Goal: Transaction & Acquisition: Book appointment/travel/reservation

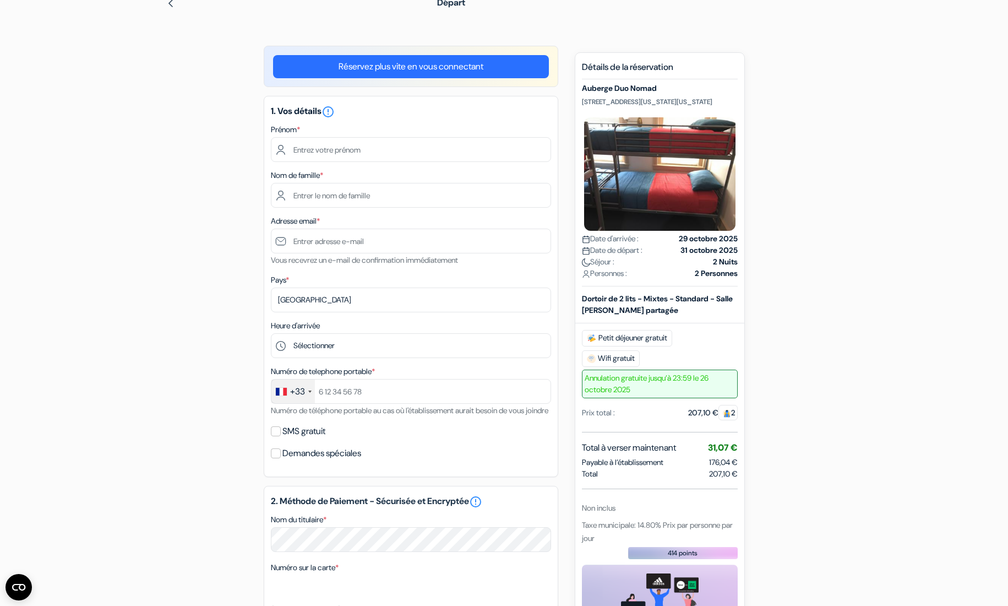
scroll to position [56, 0]
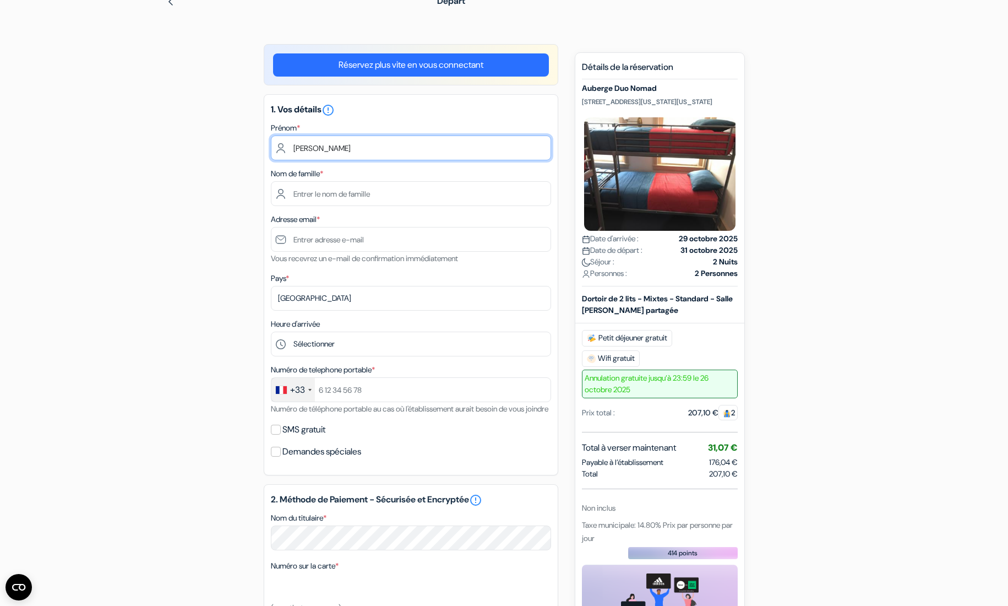
type input "[PERSON_NAME]"
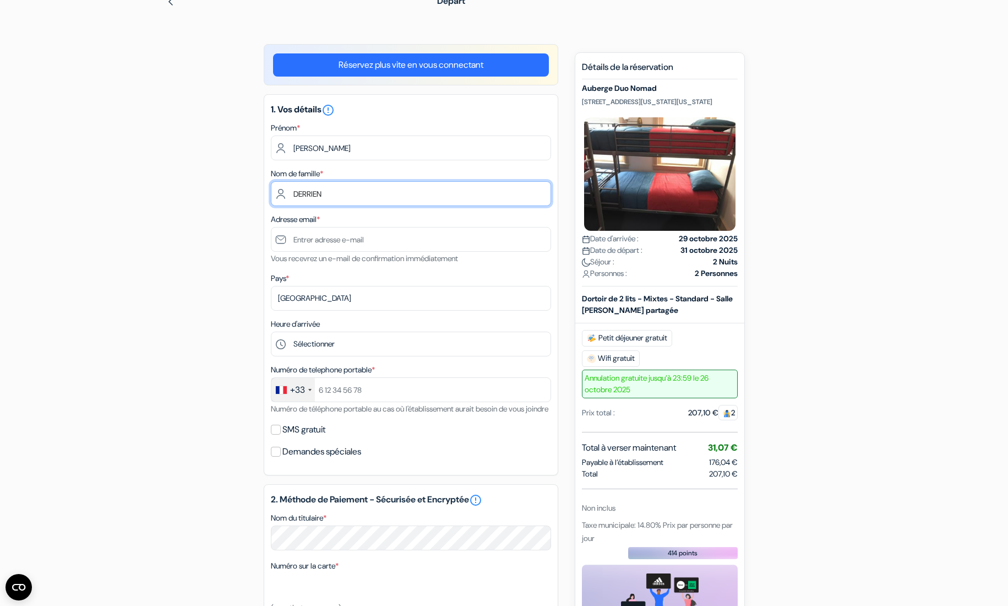
type input "DERRIEN"
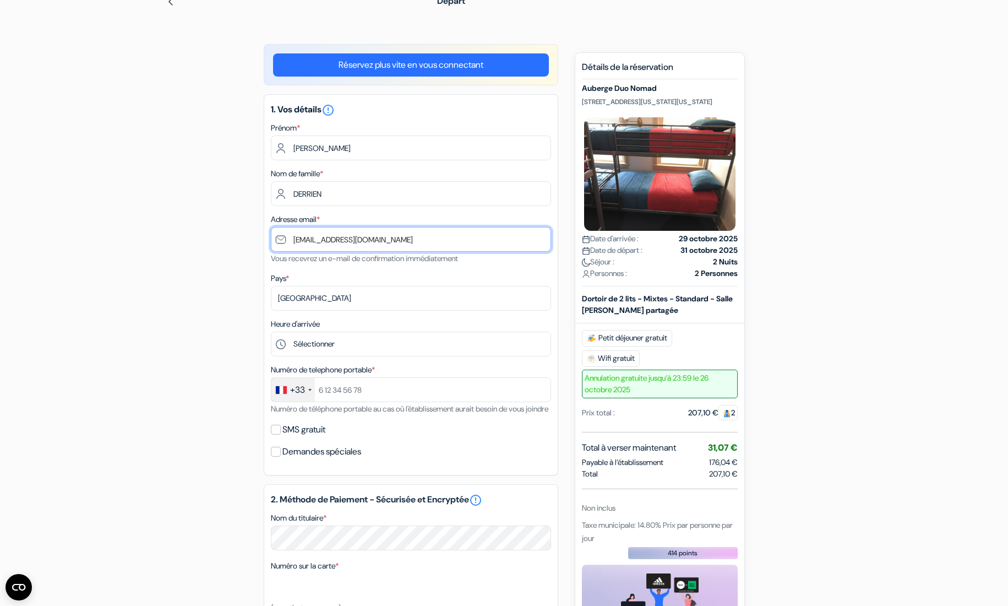
type input "[EMAIL_ADDRESS][DOMAIN_NAME]"
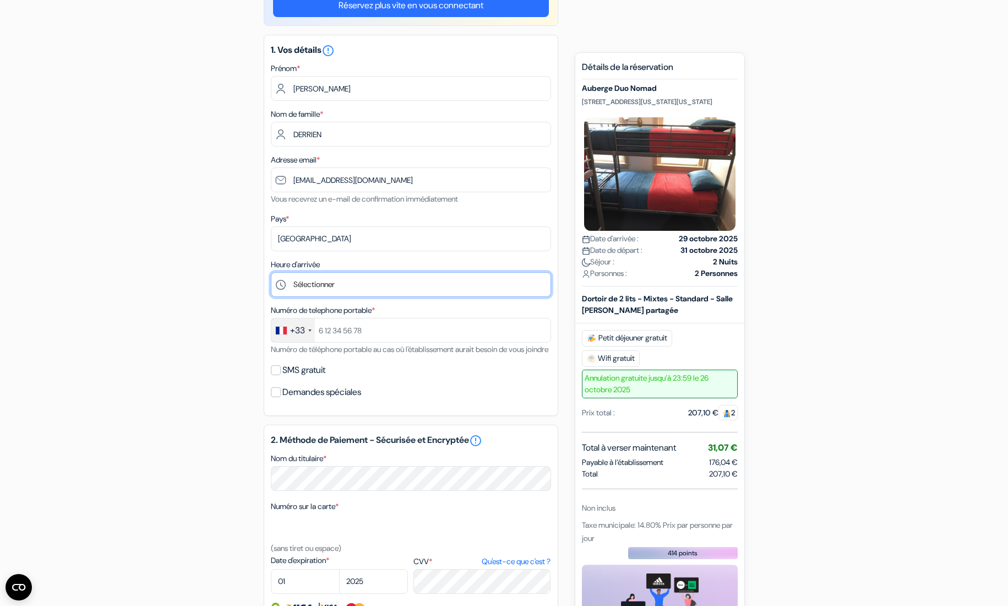
scroll to position [123, 0]
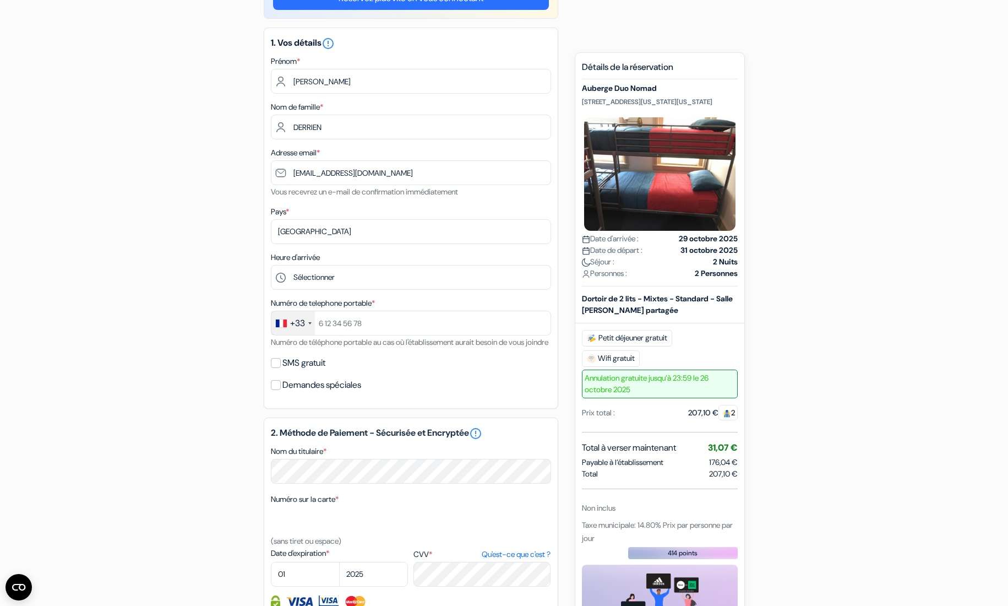
click at [276, 368] on input "SMS gratuit" at bounding box center [276, 363] width 10 height 10
checkbox input "true"
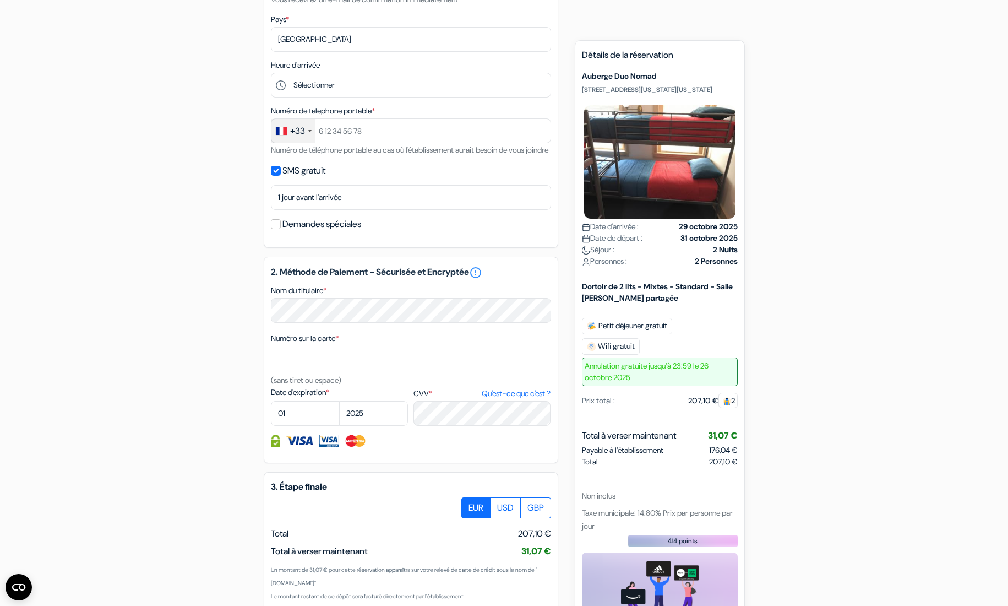
scroll to position [317, 0]
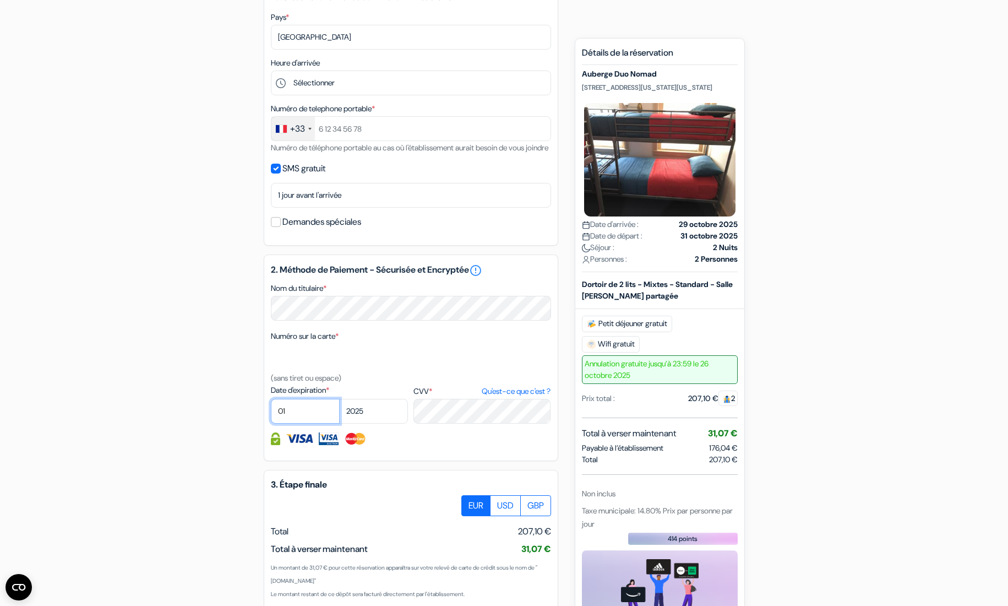
select select "06"
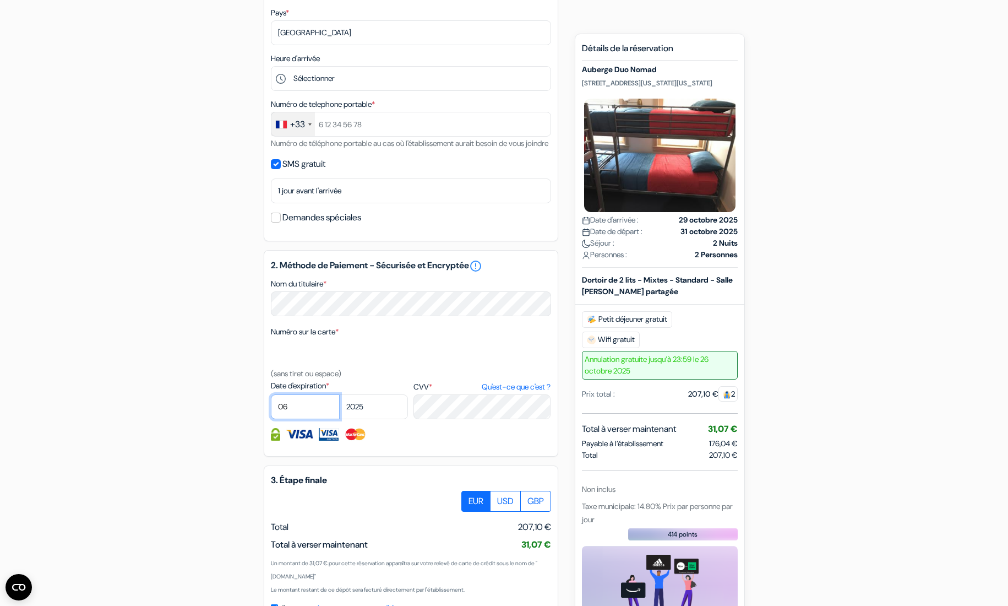
scroll to position [324, 1]
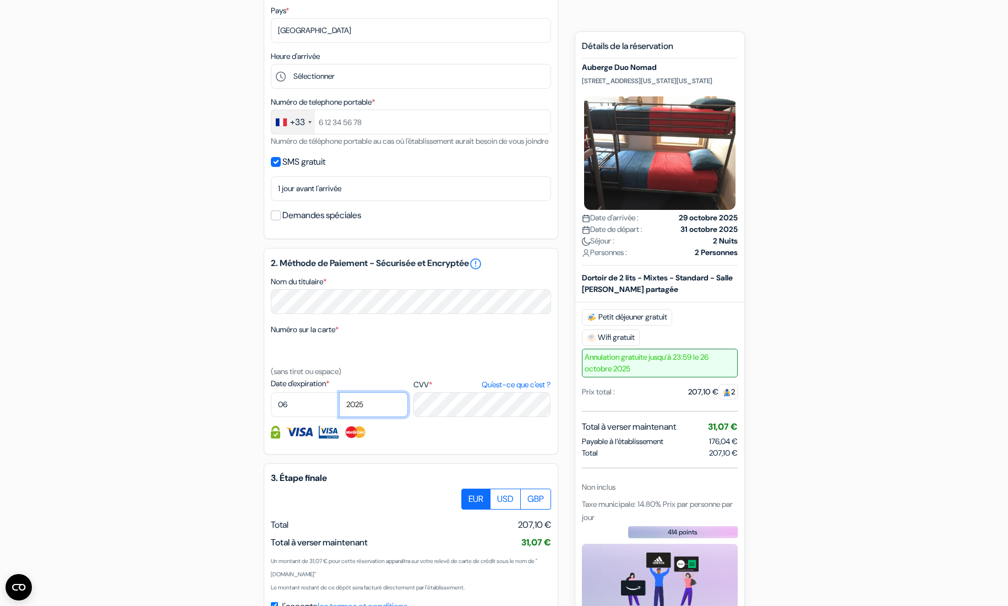
select select "2027"
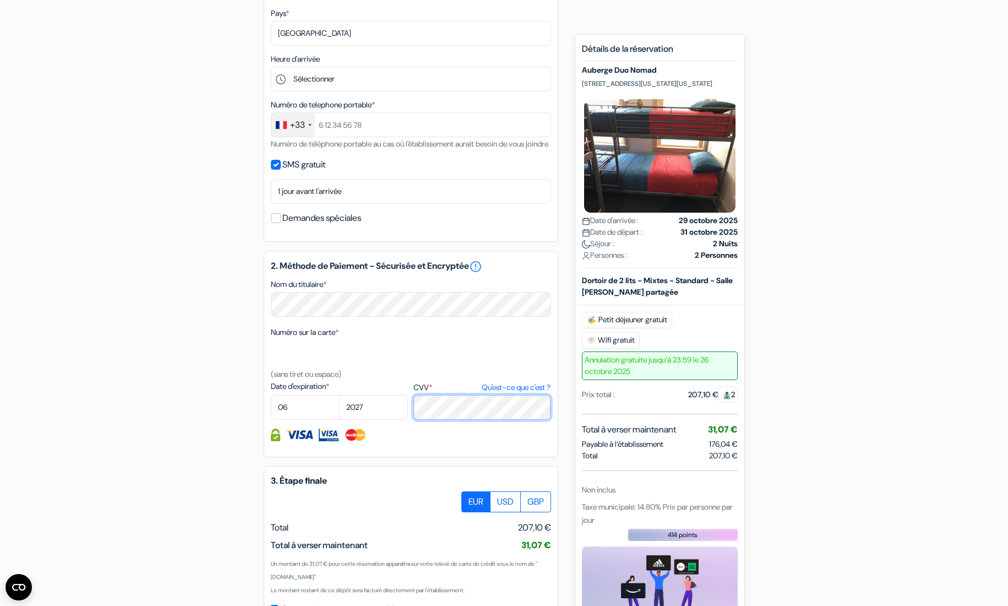
scroll to position [317, 0]
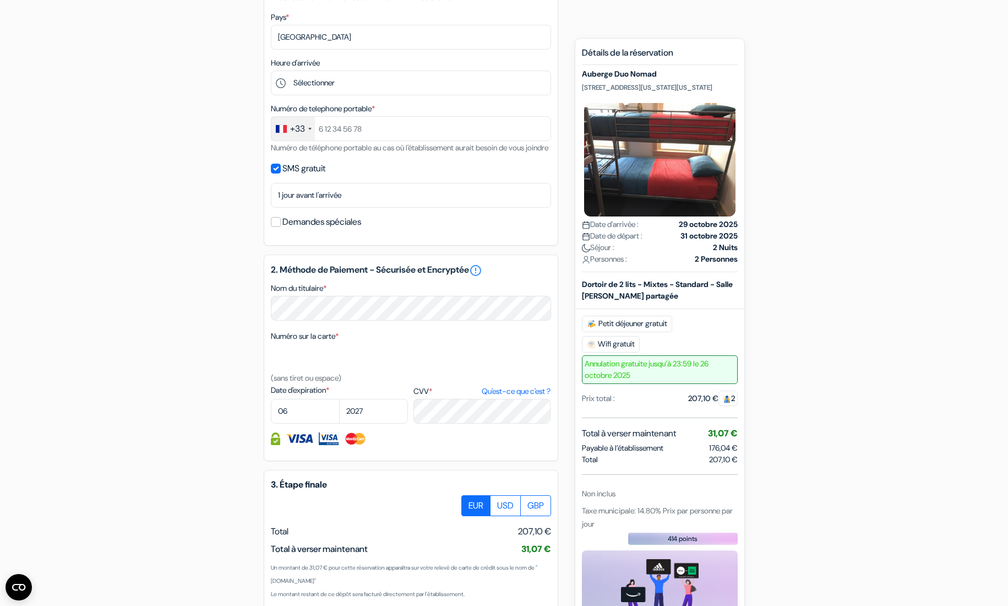
click at [199, 401] on div "add_box Auberge Duo Nomad [STREET_ADDRESS][US_STATE][US_STATE] Détails de l'éta…" at bounding box center [504, 249] width 727 height 933
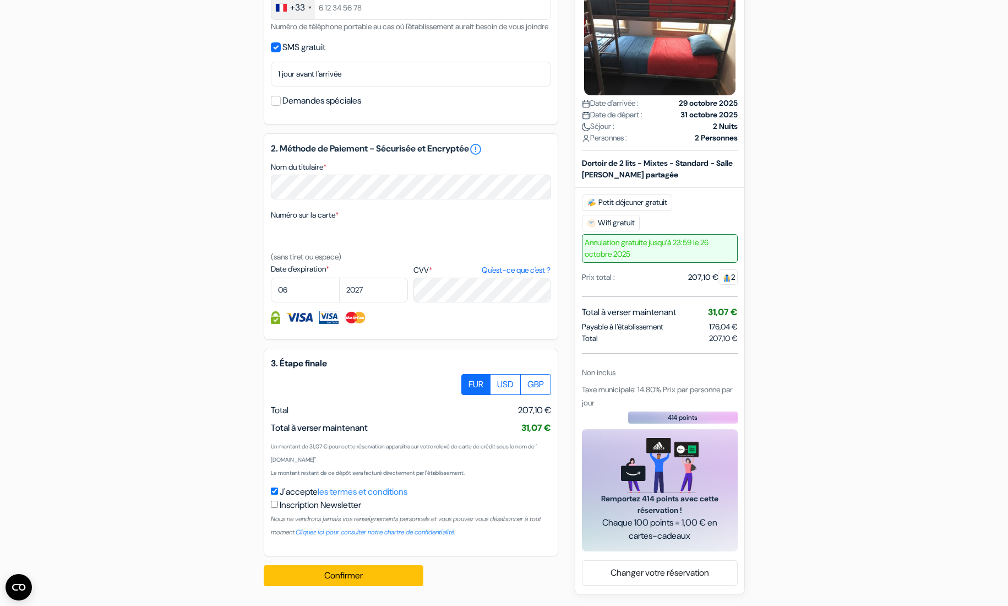
scroll to position [452, 0]
click at [350, 573] on button "Confirmer Loading..." at bounding box center [344, 575] width 160 height 21
type input "684176856"
click at [350, 574] on button "Confirmer Loading..." at bounding box center [344, 575] width 160 height 21
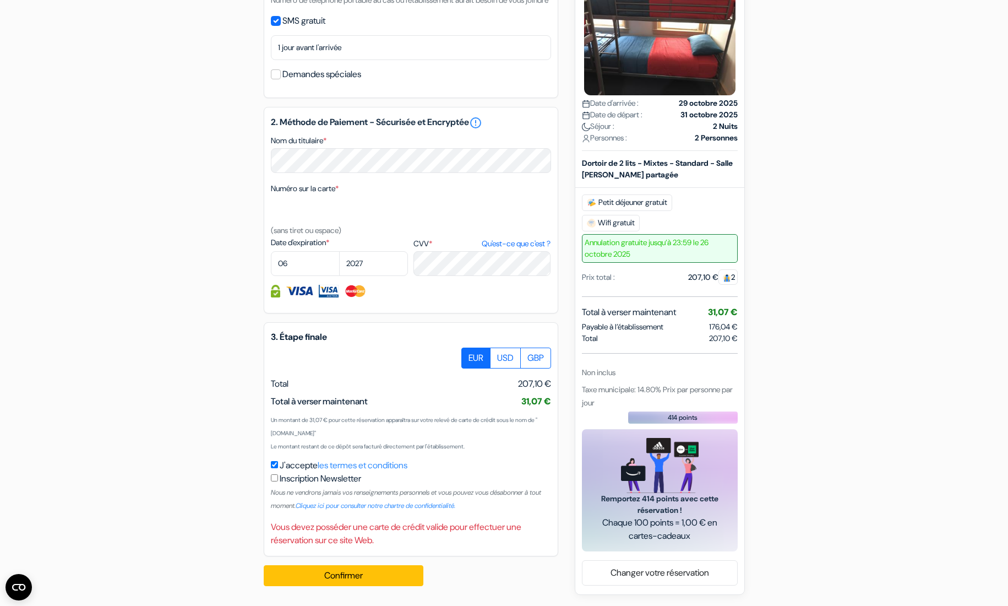
scroll to position [481, 0]
click at [348, 573] on button "Confirmer Loading..." at bounding box center [344, 575] width 160 height 21
click at [239, 430] on div "add_box Auberge Duo Nomad [STREET_ADDRESS][US_STATE][US_STATE] Détails de l'éta…" at bounding box center [504, 113] width 727 height 963
click at [357, 574] on button "Confirmer Loading..." at bounding box center [344, 575] width 160 height 21
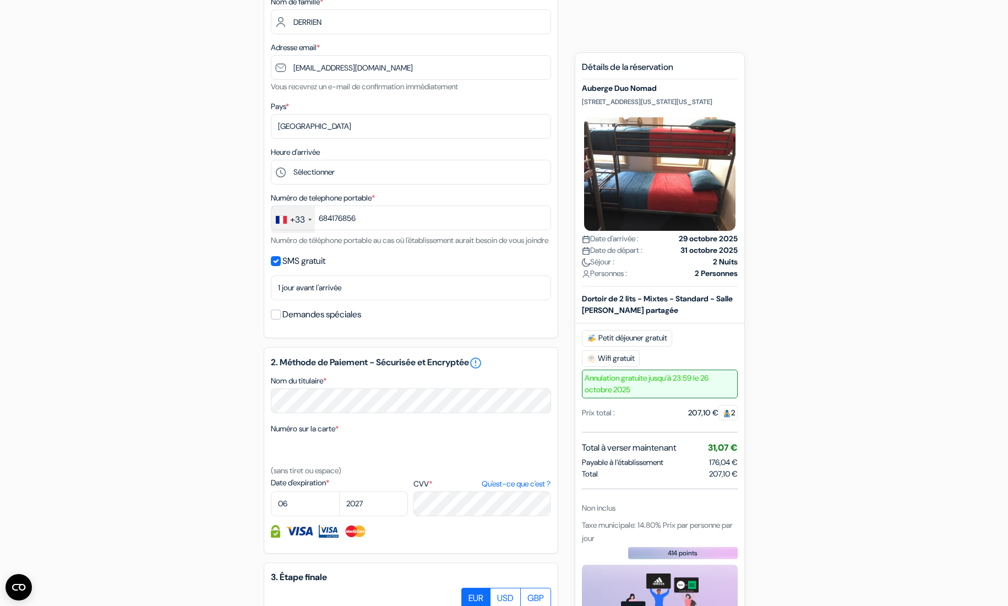
scroll to position [447, 0]
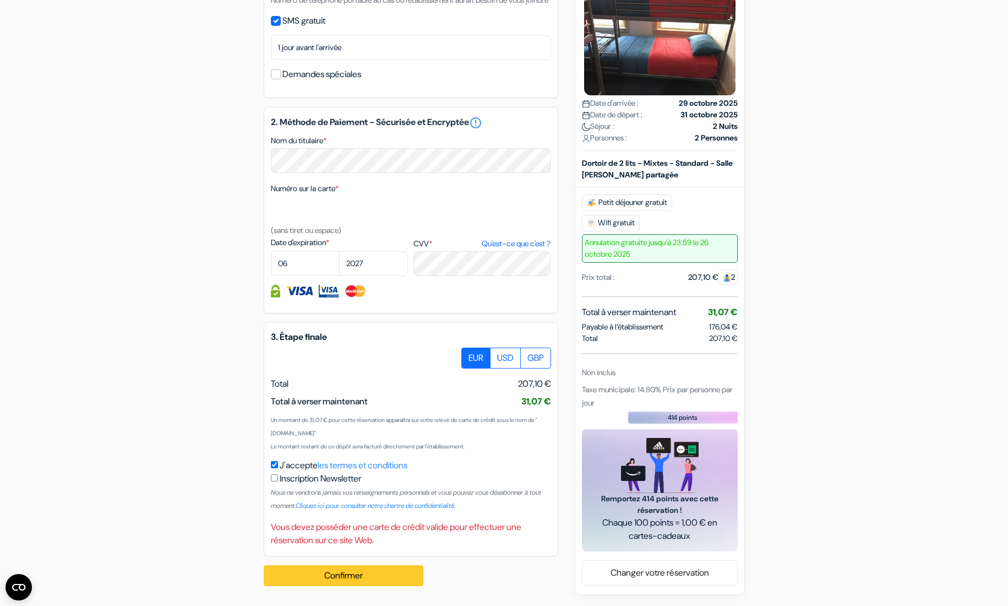
click at [355, 572] on button "Confirmer Loading..." at bounding box center [344, 575] width 160 height 21
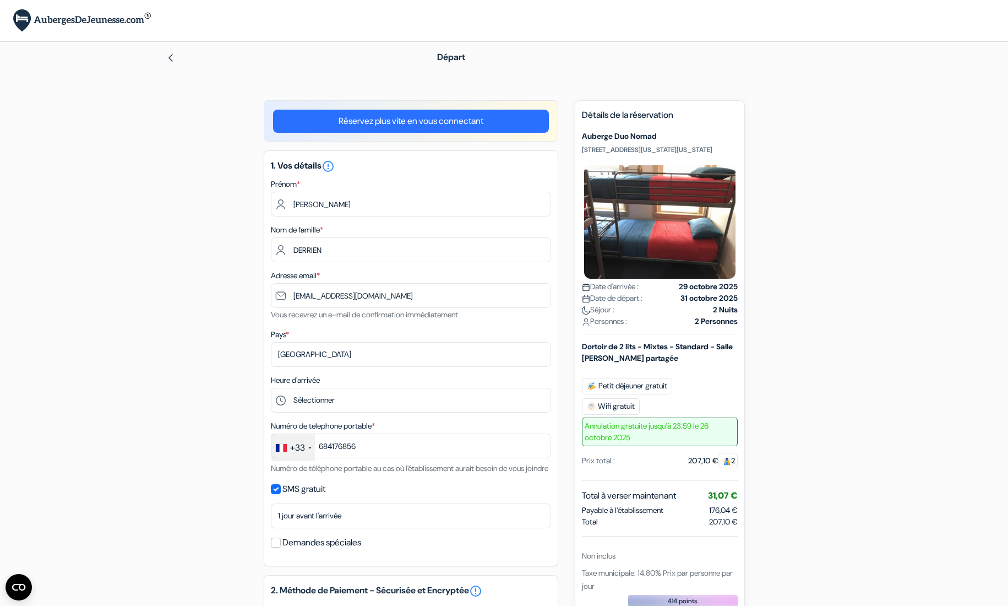
scroll to position [0, 0]
click at [431, 118] on link "Réservez plus vite en vous connectant" at bounding box center [411, 121] width 276 height 23
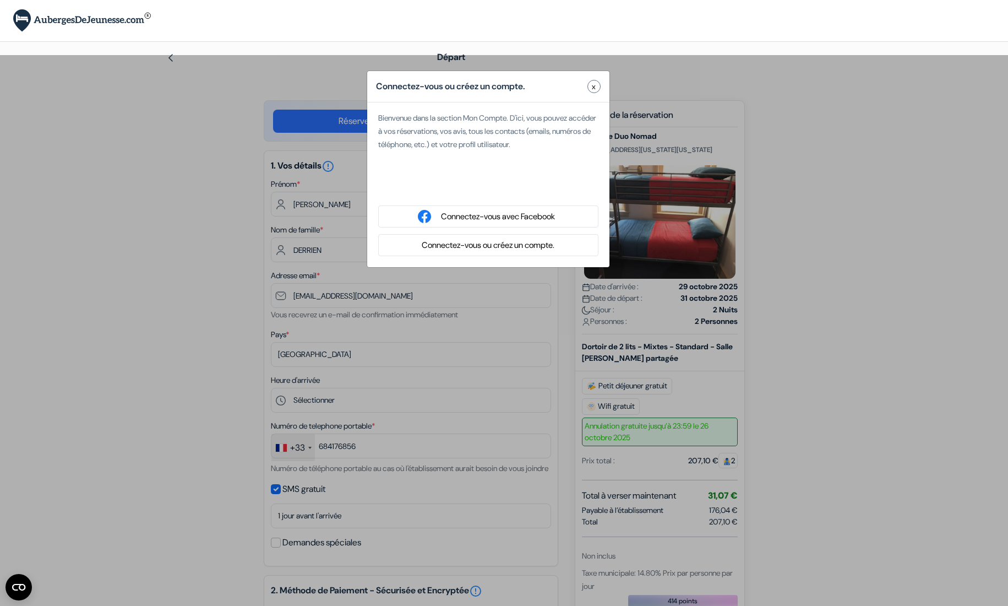
click at [591, 84] on button "x" at bounding box center [594, 86] width 13 height 13
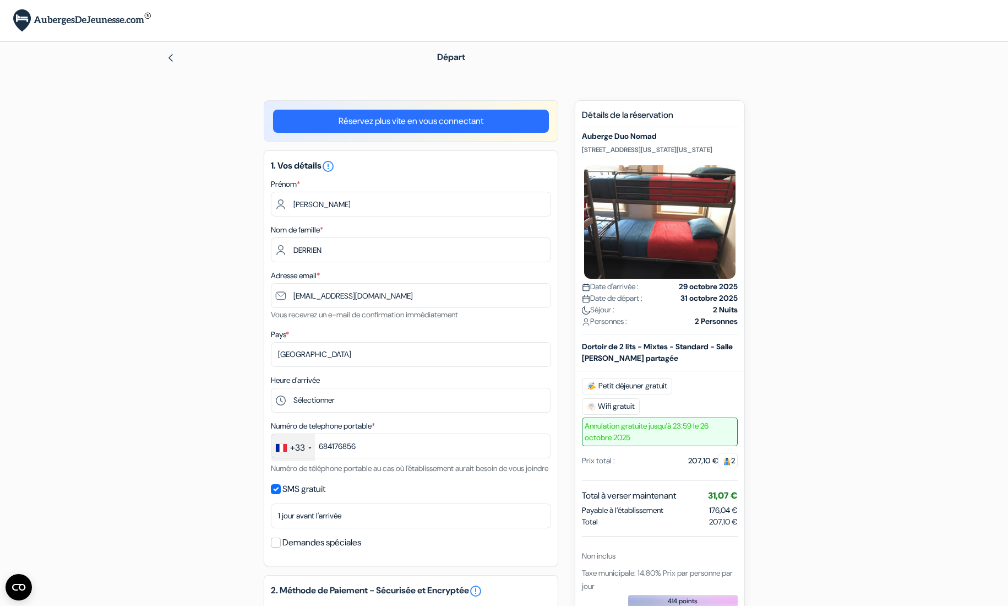
click at [443, 119] on link "Réservez plus vite en vous connectant" at bounding box center [411, 121] width 276 height 23
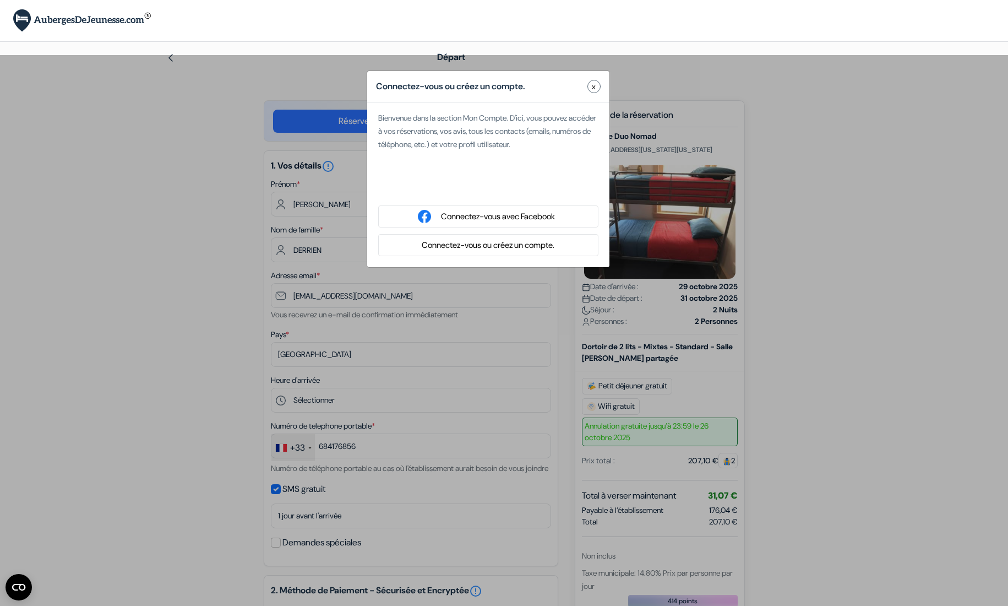
click at [490, 184] on div "Se connecter avec Google. S'ouvre dans un nouvel onglet." at bounding box center [488, 188] width 220 height 24
type input "Ty"
type input "Sam"
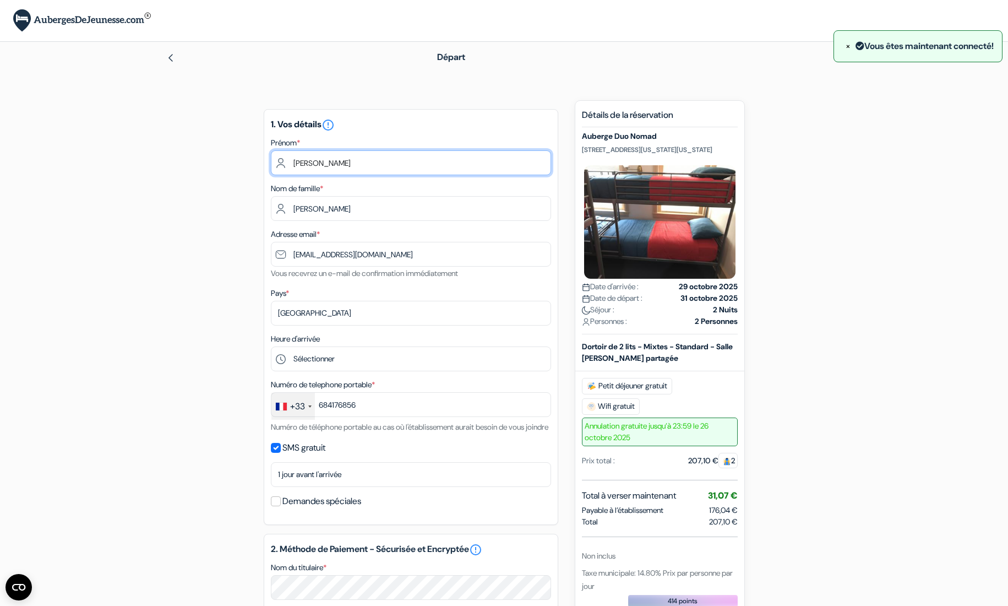
click at [327, 160] on input "Ty" at bounding box center [411, 162] width 280 height 25
drag, startPoint x: 327, startPoint y: 160, endPoint x: 557, endPoint y: 178, distance: 231.4
click at [271, 160] on input "Ty" at bounding box center [411, 162] width 280 height 25
type input "[PERSON_NAME]"
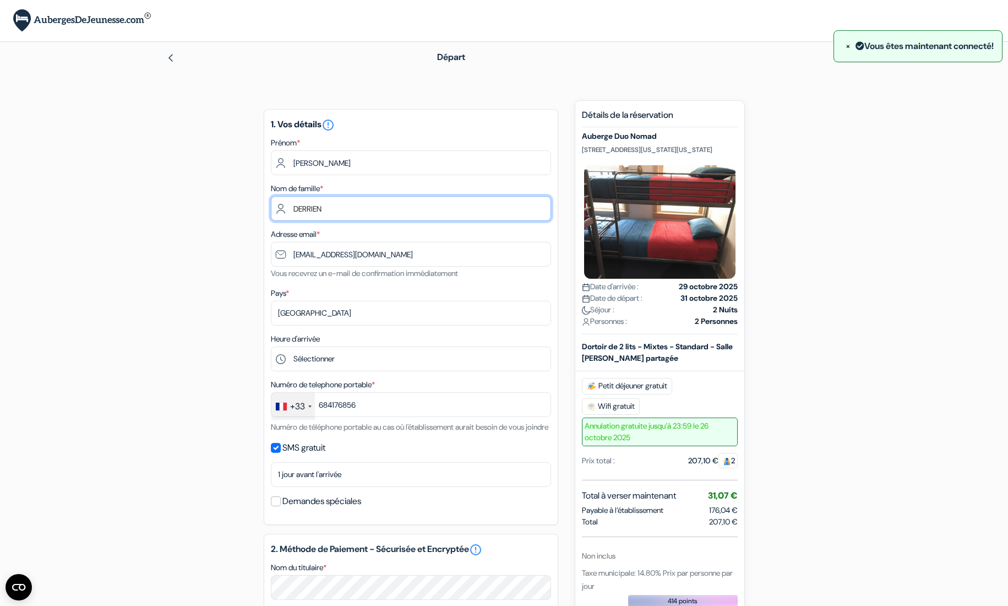
type input "DERRIEN"
click at [175, 205] on div "add_box Auberge Duo Nomad [STREET_ADDRESS][US_STATE][US_STATE] Détails de l'éta…" at bounding box center [504, 560] width 727 height 921
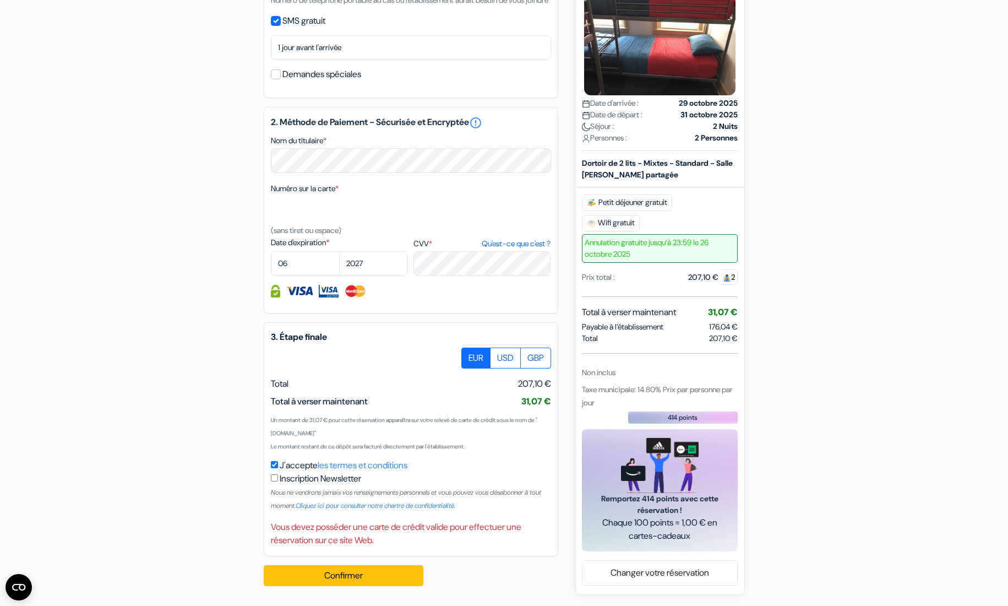
scroll to position [440, 0]
click at [352, 574] on button "Confirmer Loading..." at bounding box center [344, 575] width 160 height 21
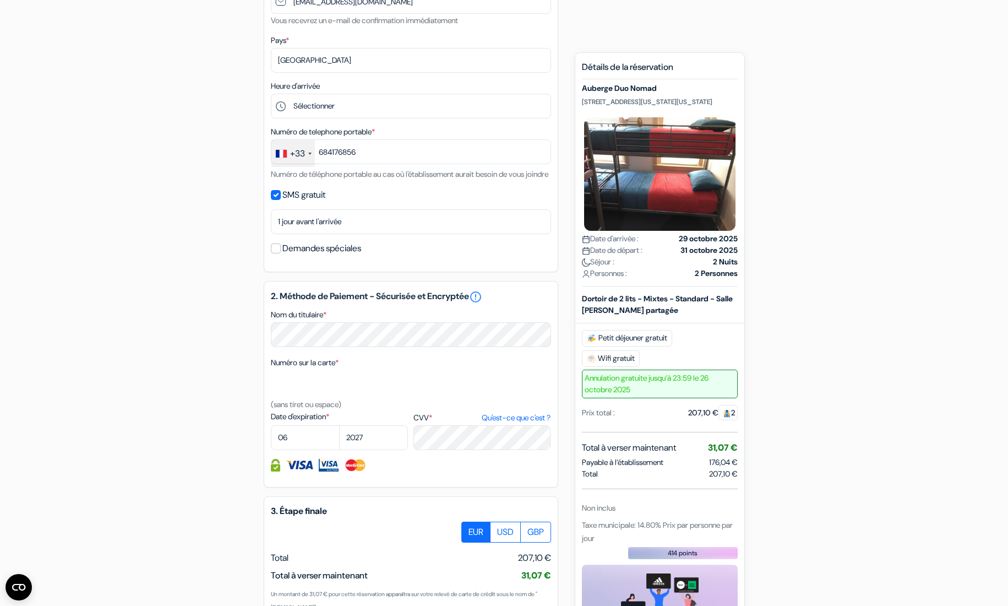
scroll to position [254, 0]
click at [638, 346] on span "Petit déjeuner gratuit" at bounding box center [627, 338] width 90 height 17
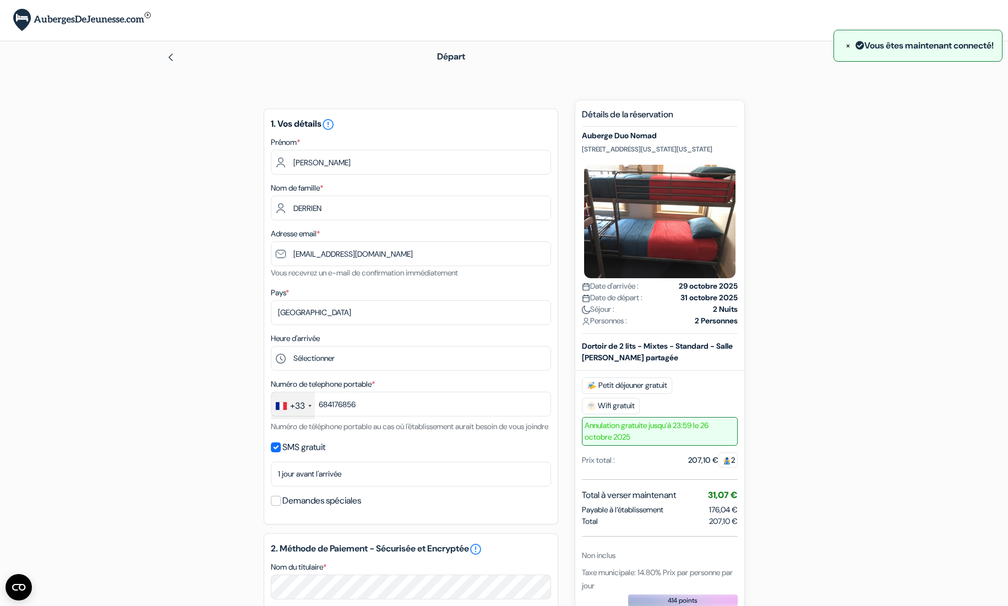
scroll to position [1, 0]
click at [53, 16] on img at bounding box center [82, 19] width 138 height 23
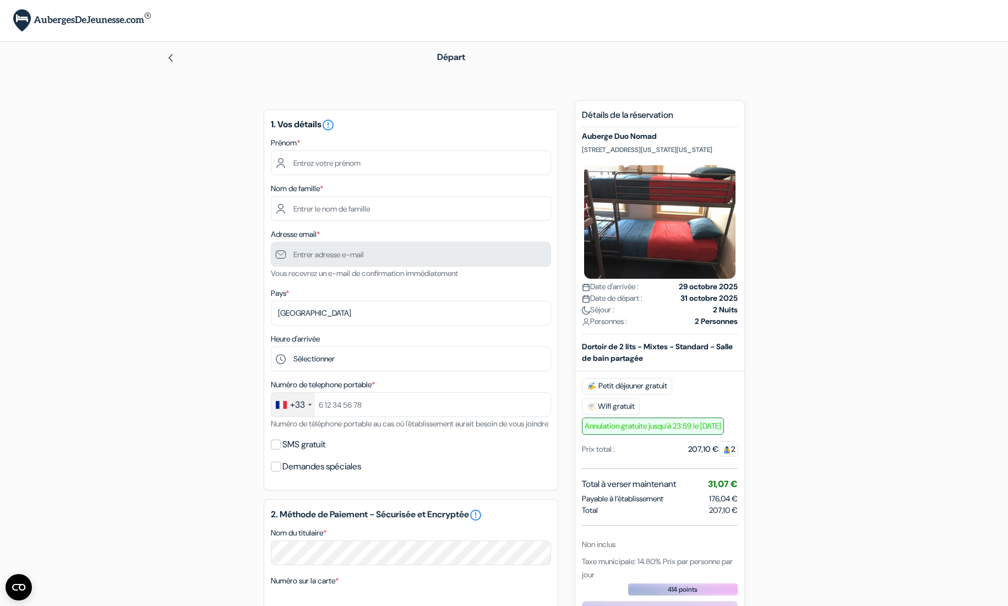
scroll to position [2, 0]
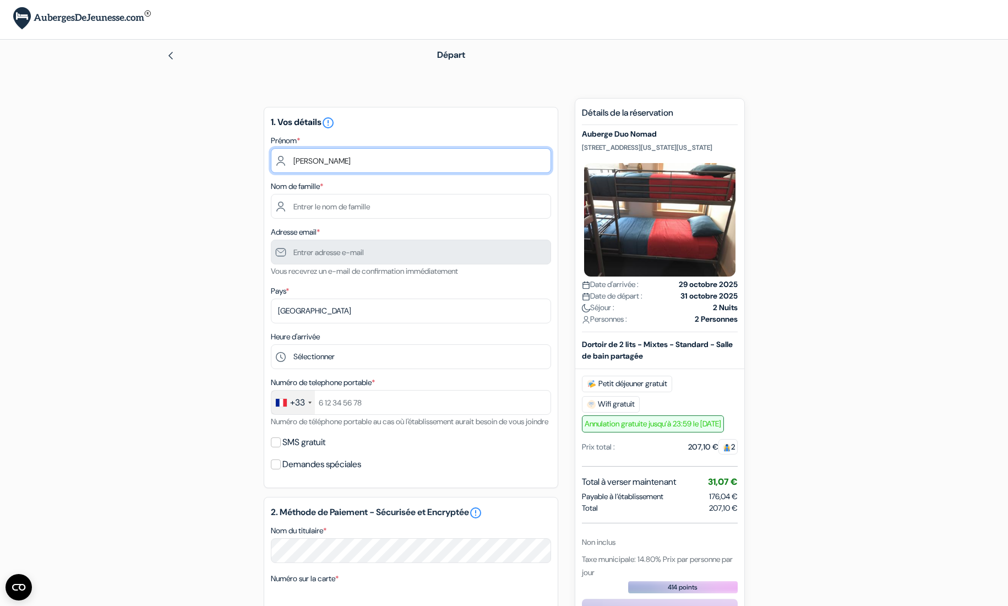
type input "[PERSON_NAME]"
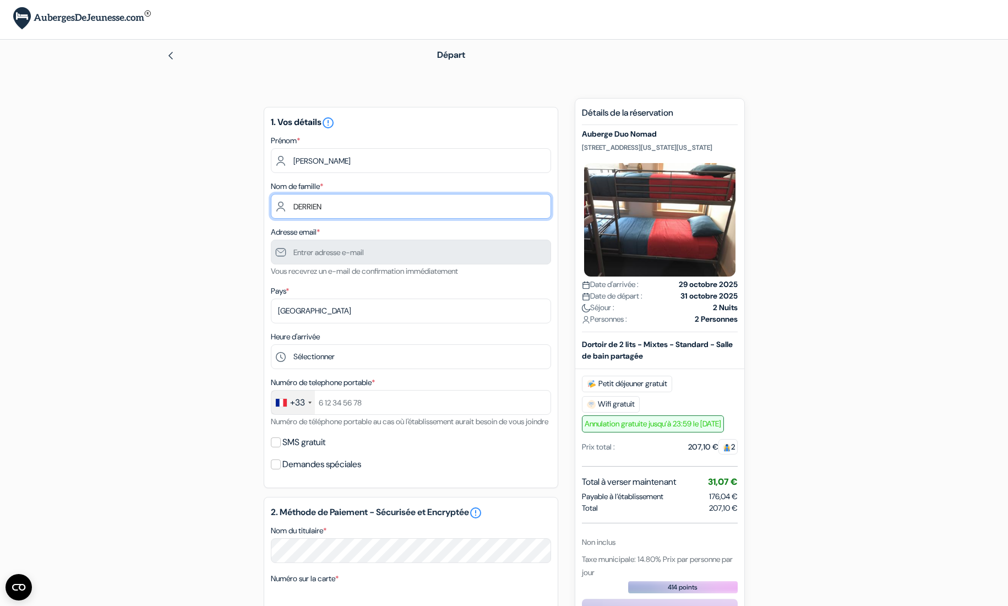
type input "DERRIEN"
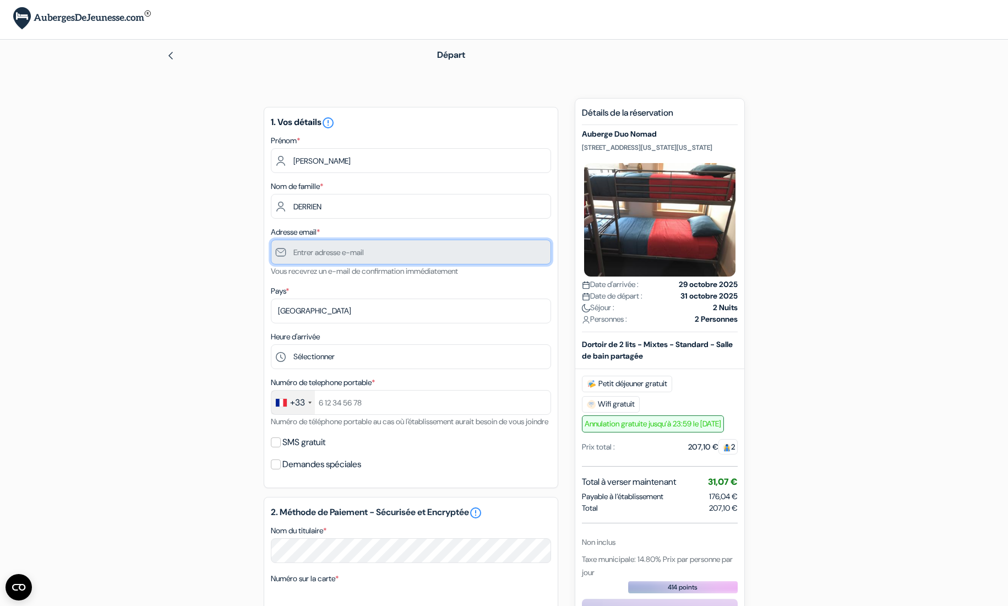
click at [359, 245] on input "text" at bounding box center [411, 252] width 280 height 25
click at [356, 252] on input "text" at bounding box center [411, 252] width 280 height 25
click at [405, 220] on div "1. Vos détails error_outline Prénom * Samuel Nom de famille * DERRIEN Adresse e…" at bounding box center [411, 297] width 295 height 381
click at [394, 253] on input "text" at bounding box center [411, 252] width 280 height 25
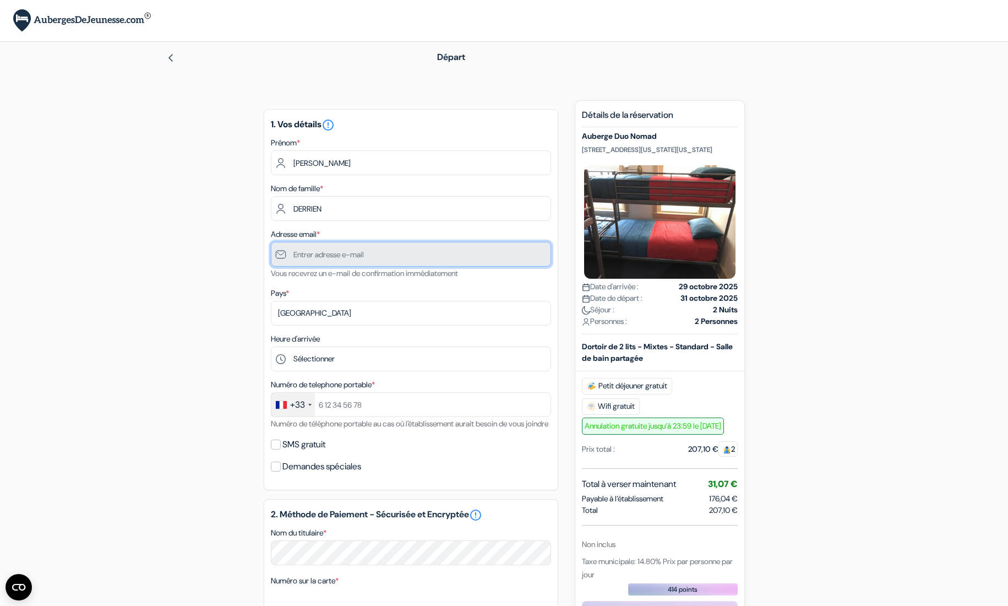
scroll to position [0, 0]
click at [195, 242] on div "add_box Auberge Duo Nomad [STREET_ADDRESS][US_STATE][US_STATE] Détails de l'éta…" at bounding box center [504, 530] width 727 height 860
click at [354, 255] on input "text" at bounding box center [411, 254] width 280 height 25
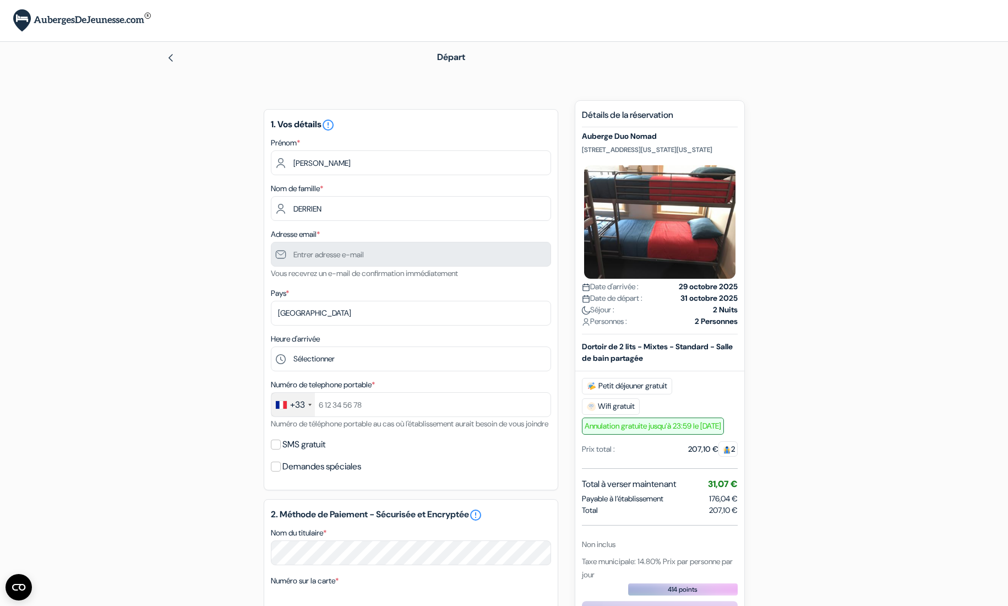
click at [856, 210] on div "add_box Auberge Duo Nomad [STREET_ADDRESS][US_STATE][US_STATE] Détails de l'éta…" at bounding box center [504, 530] width 727 height 860
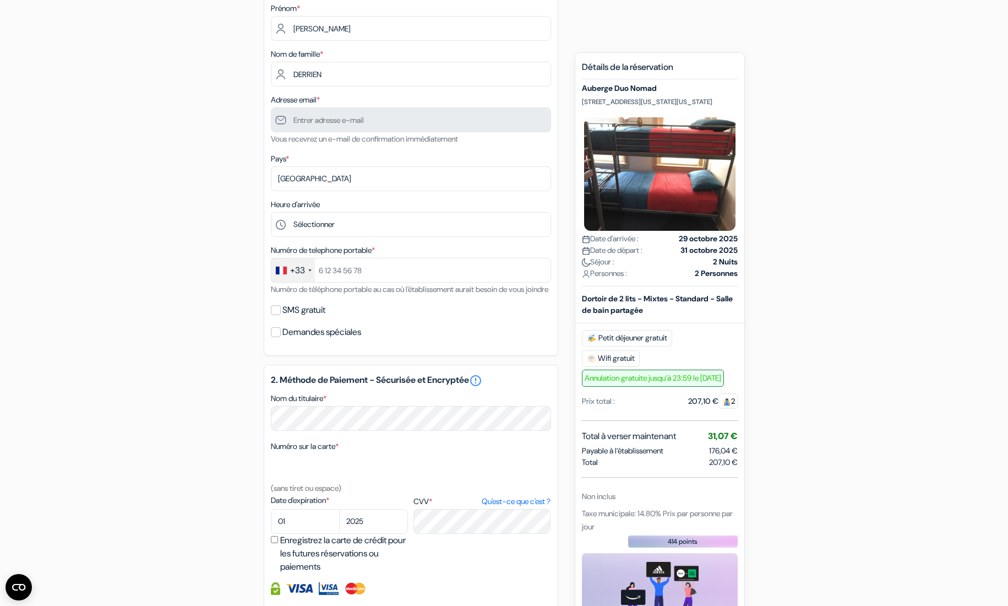
scroll to position [135, 0]
drag, startPoint x: 348, startPoint y: 270, endPoint x: 314, endPoint y: 268, distance: 34.2
click at [314, 268] on div "+33 France +33 United Kingdom +44 Germany (Deutschland) +49 Spain (España) +34 …" at bounding box center [411, 269] width 280 height 25
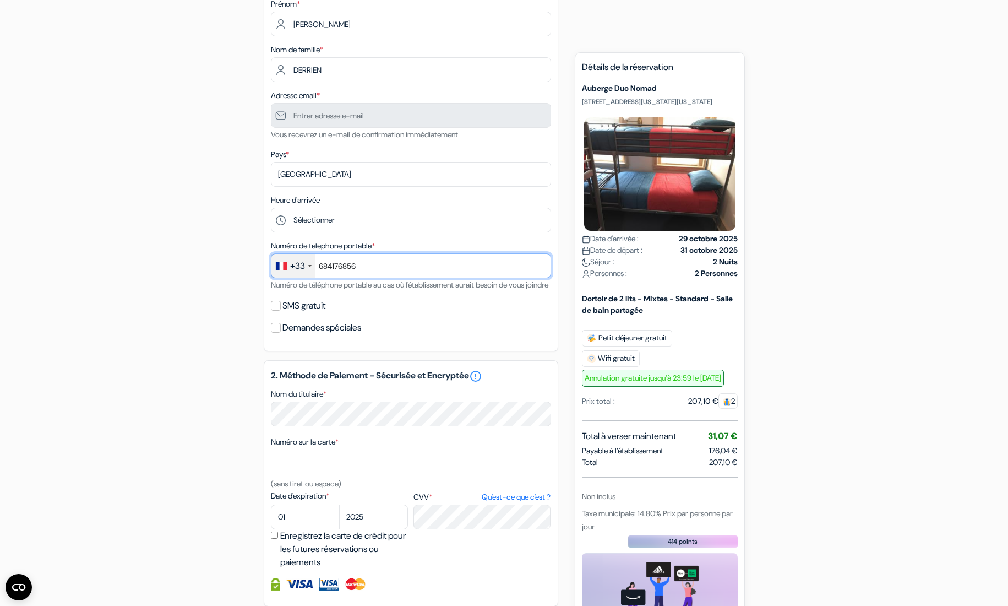
scroll to position [140, 1]
type input "684176856"
click at [174, 354] on div "add_box Auberge Duo Nomad [STREET_ADDRESS][US_STATE][US_STATE] Détails de l'éta…" at bounding box center [504, 390] width 727 height 860
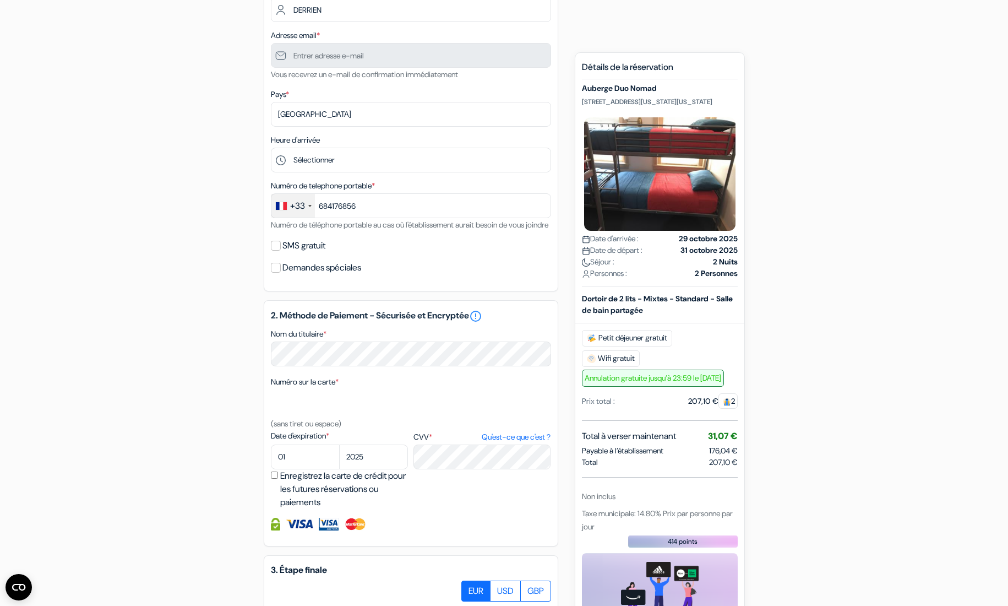
scroll to position [205, 0]
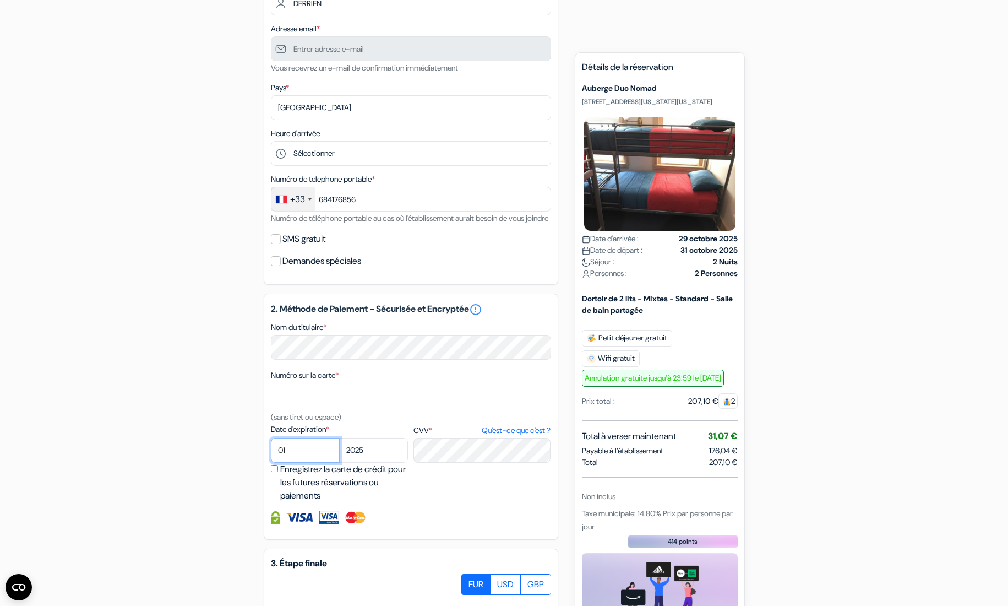
select select "06"
select select "2027"
click at [146, 390] on div "add_box Auberge Duo Nomad [STREET_ADDRESS][US_STATE][US_STATE] Détails de l'éta…" at bounding box center [504, 325] width 727 height 860
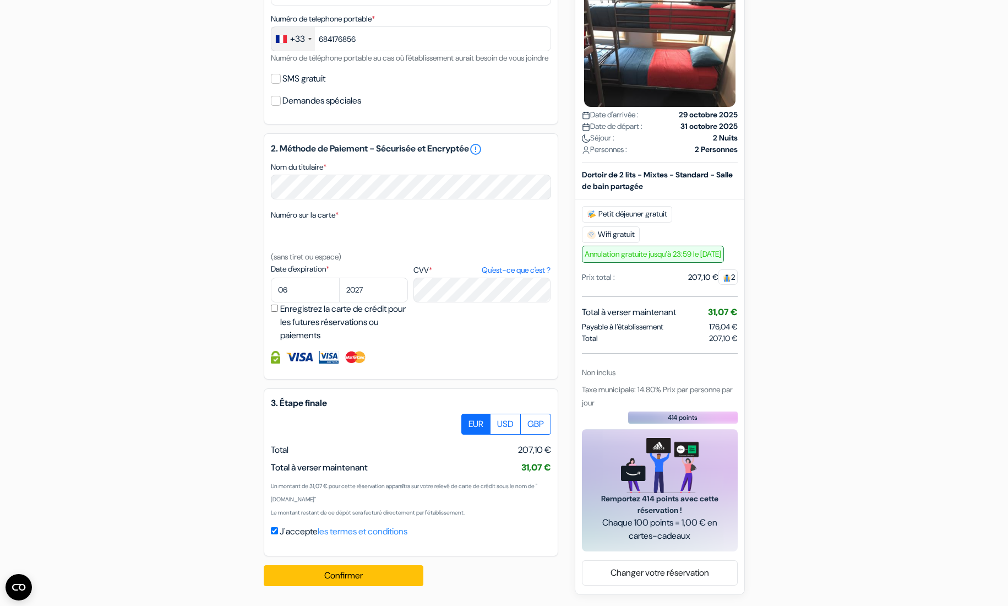
scroll to position [379, 0]
click at [353, 573] on button "Confirmer Loading..." at bounding box center [344, 575] width 160 height 21
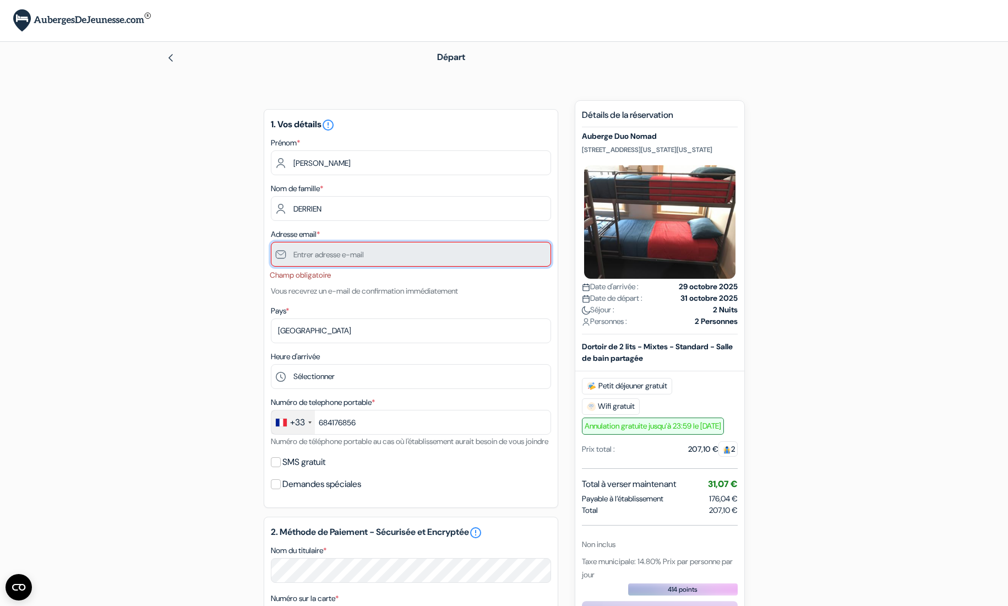
scroll to position [0, 0]
click at [345, 255] on input "text" at bounding box center [411, 254] width 280 height 25
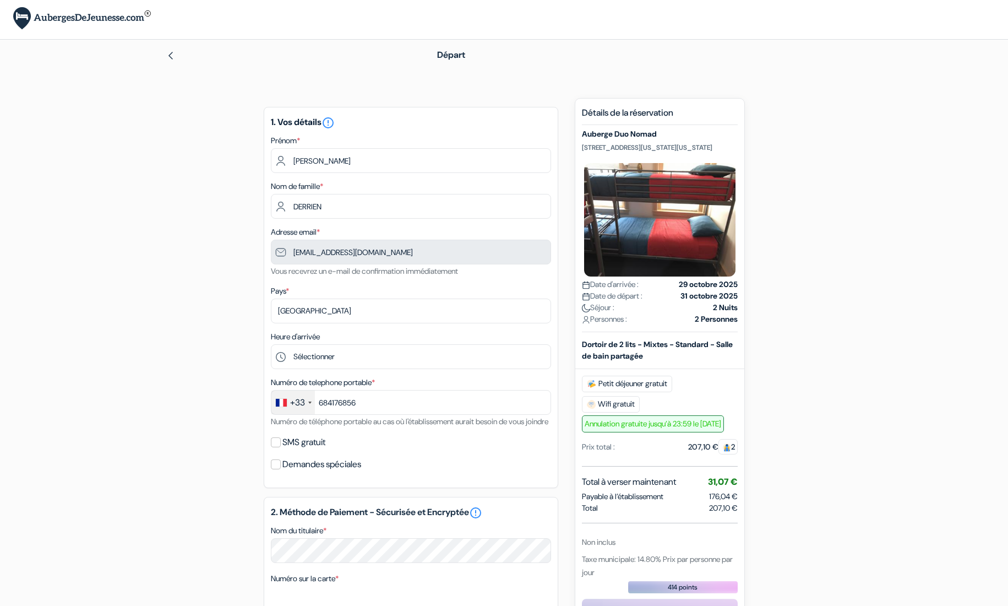
type input "6 84 17 68 56"
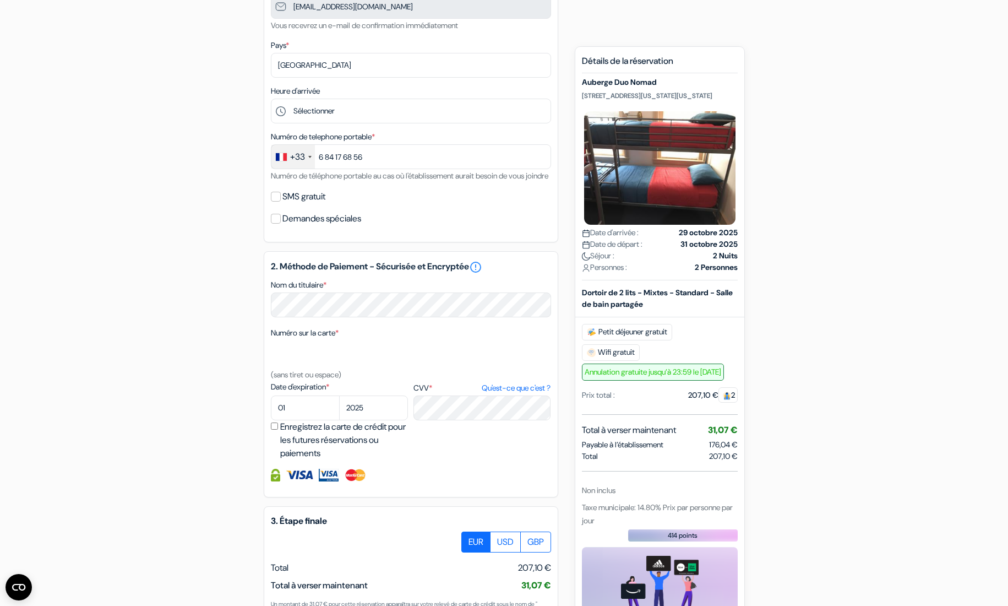
scroll to position [248, 0]
click at [277, 201] on input "SMS gratuit" at bounding box center [276, 196] width 10 height 10
checkbox input "true"
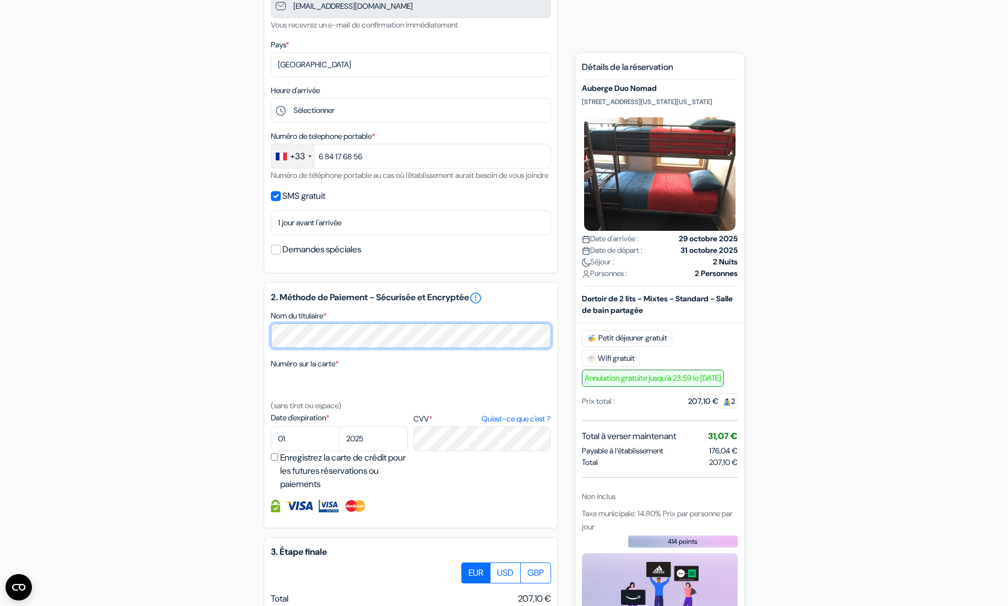
click at [249, 346] on div "add_box Auberge Duo Nomad [STREET_ADDRESS][US_STATE][US_STATE] Détails de l'éta…" at bounding box center [504, 298] width 727 height 892
click at [138, 352] on form "Départ add_box Auberge Duo Nomad [STREET_ADDRESS][US_STATE][US_STATE] Détails d…" at bounding box center [504, 254] width 1008 height 922
select select "06"
select select "2027"
click at [161, 428] on div "add_box Auberge Duo Nomad [STREET_ADDRESS][US_STATE][US_STATE] Détails de l'éta…" at bounding box center [504, 298] width 727 height 892
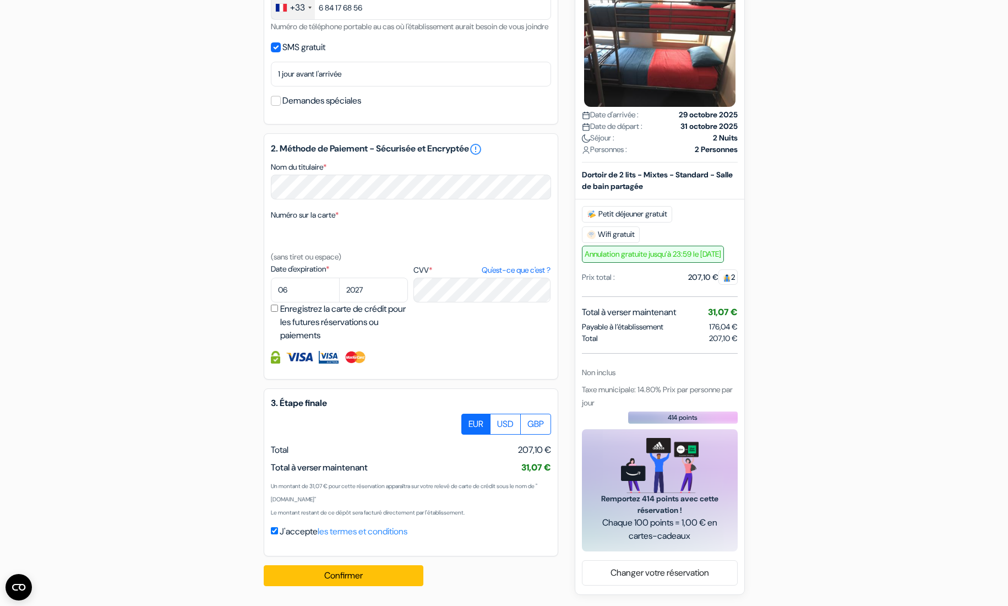
scroll to position [410, 0]
click at [355, 575] on button "Confirmer Loading..." at bounding box center [344, 575] width 160 height 21
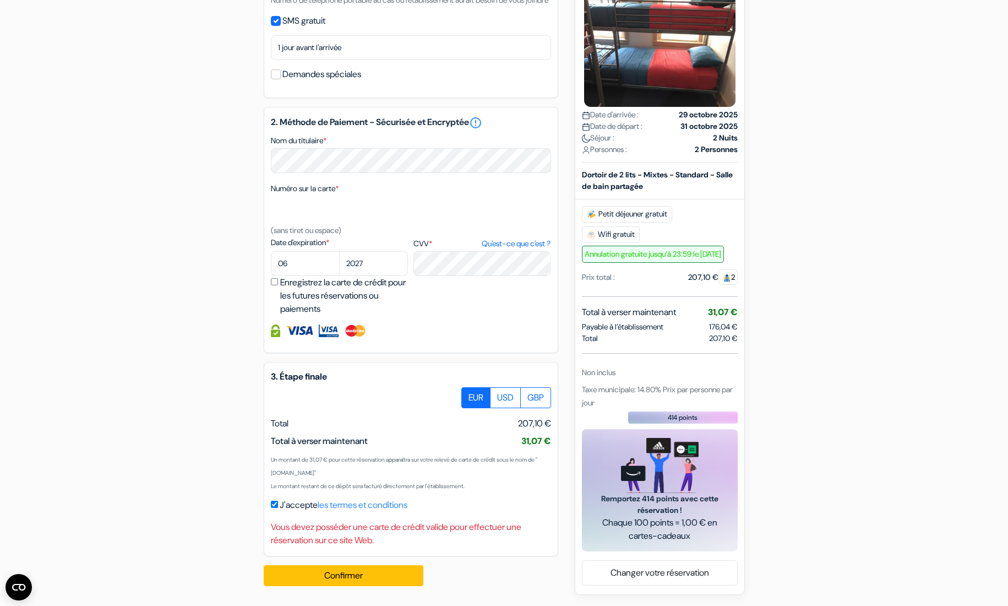
scroll to position [437, 0]
click at [356, 578] on button "Confirmer Loading..." at bounding box center [344, 575] width 160 height 21
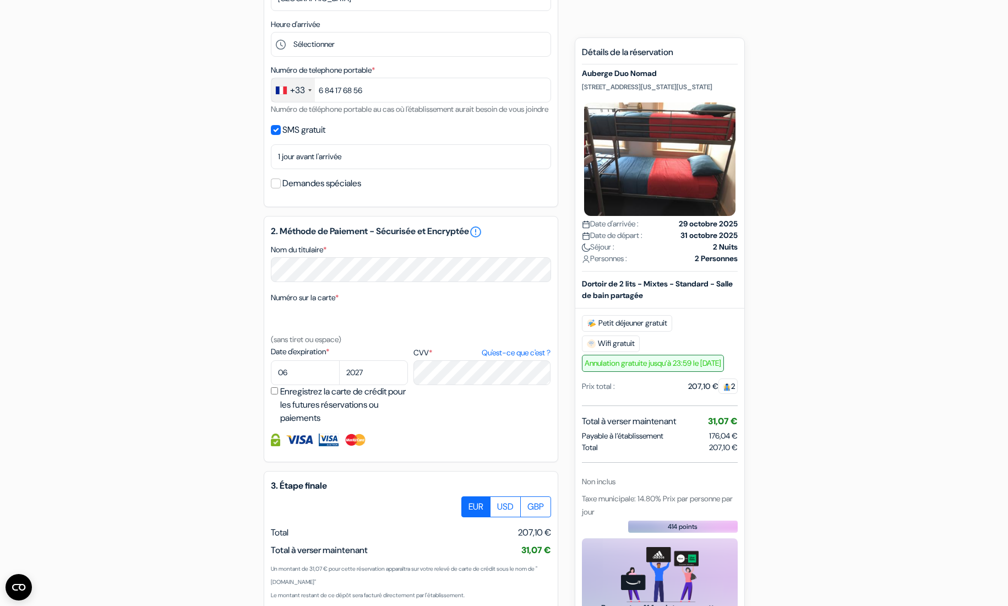
scroll to position [314, 0]
click at [204, 295] on div "add_box Auberge Duo Nomad [STREET_ADDRESS][US_STATE][US_STATE] Détails de l'éta…" at bounding box center [504, 245] width 727 height 918
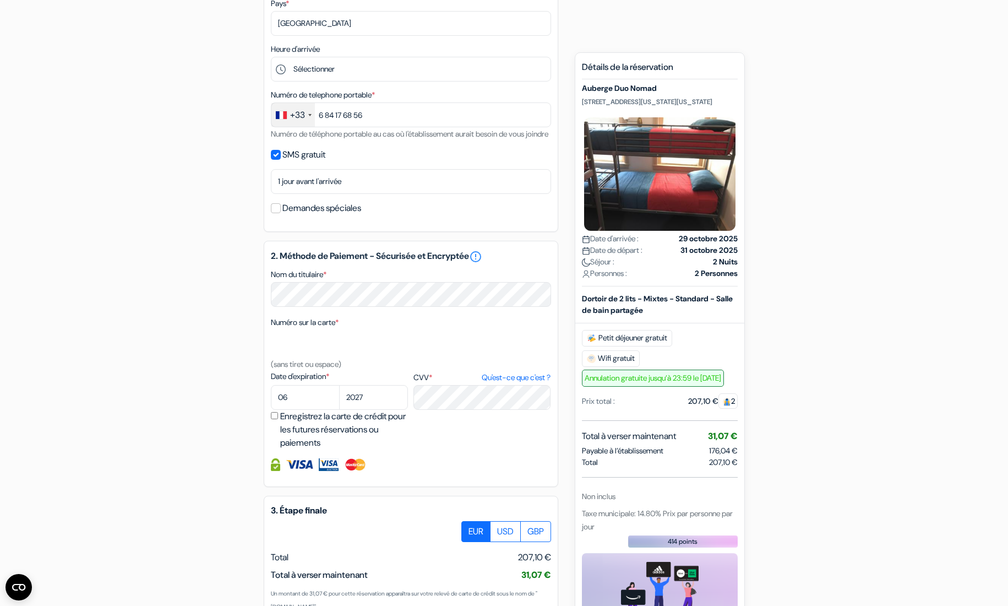
scroll to position [290, 0]
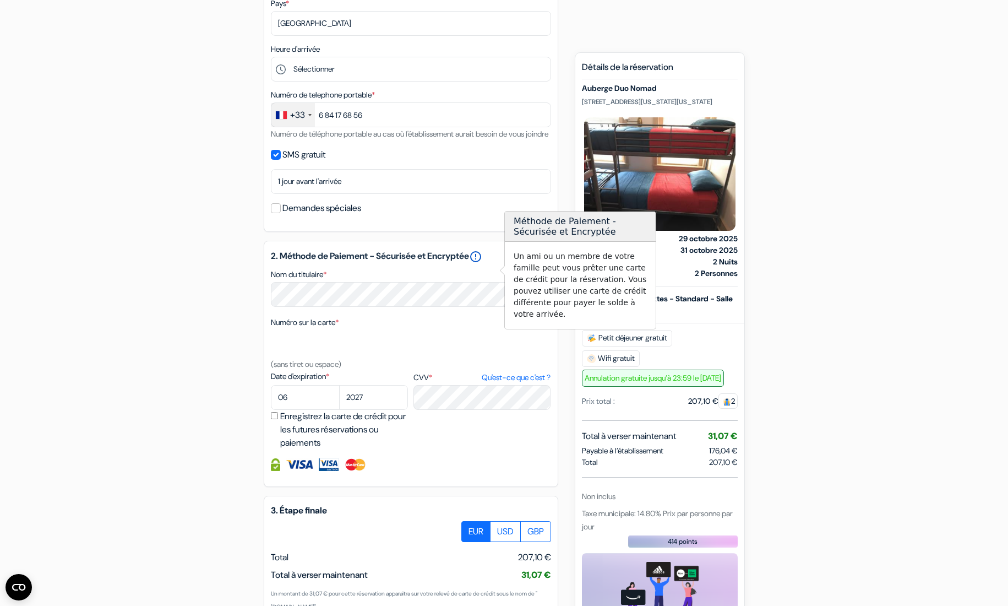
click at [482, 263] on link "error_outline" at bounding box center [475, 256] width 13 height 13
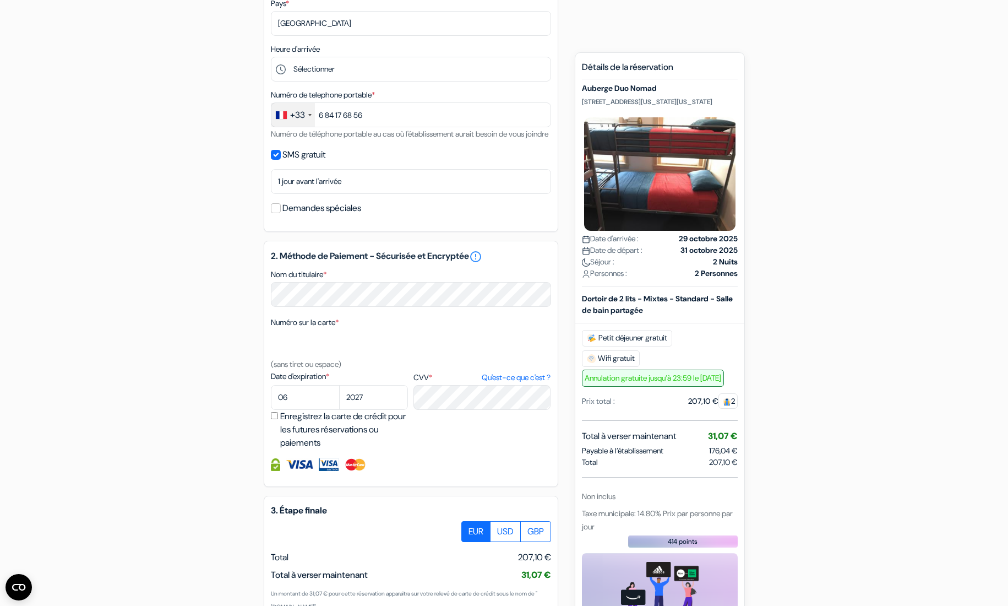
click at [184, 318] on div "add_box Auberge Duo Nomad [STREET_ADDRESS][US_STATE][US_STATE] Détails de l'éta…" at bounding box center [504, 270] width 727 height 918
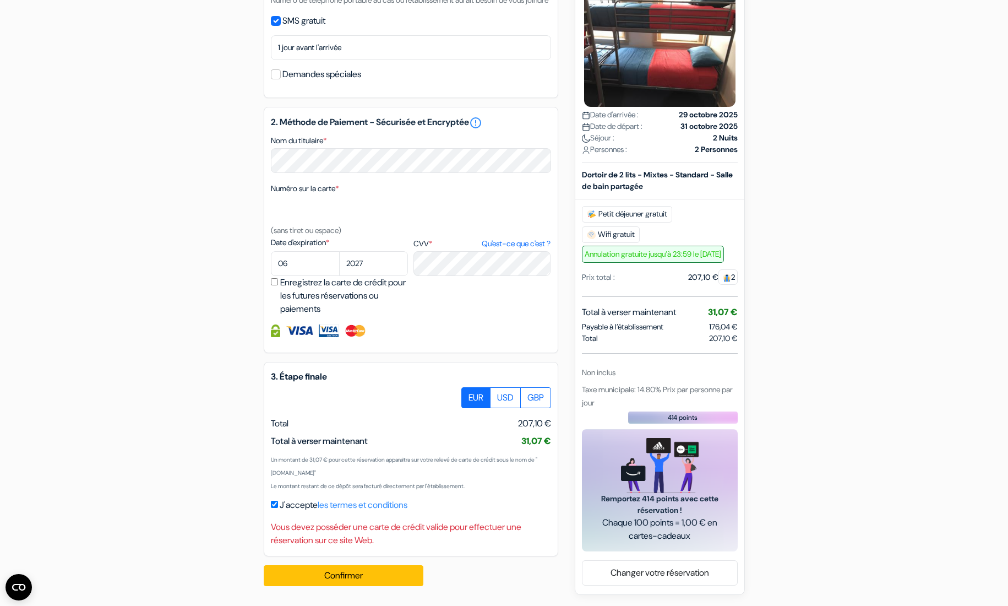
scroll to position [437, 0]
click at [365, 573] on button "Confirmer Loading..." at bounding box center [344, 575] width 160 height 21
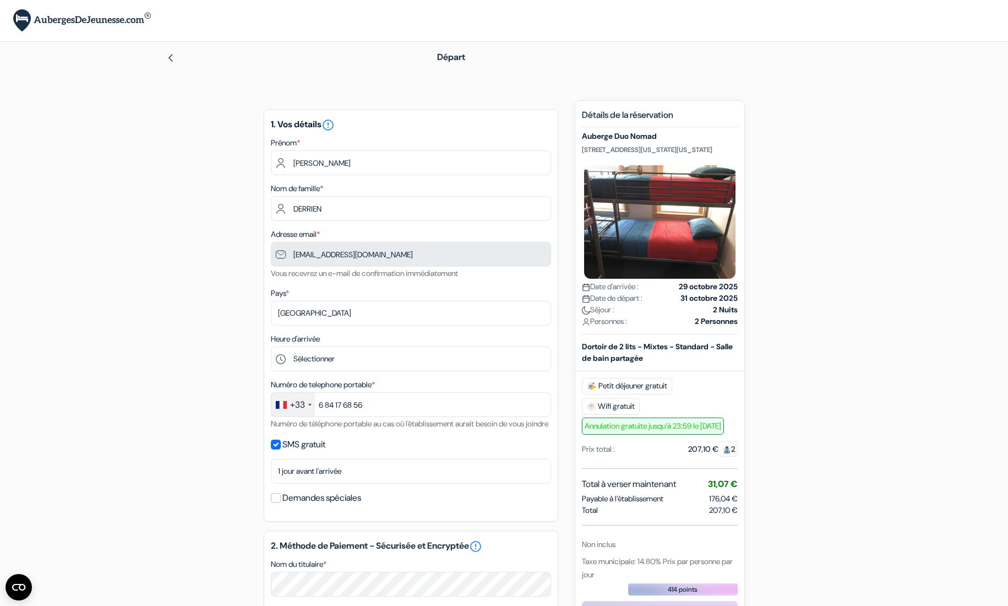
scroll to position [0, 0]
click at [171, 56] on img at bounding box center [170, 57] width 9 height 9
